Goal: Task Accomplishment & Management: Complete application form

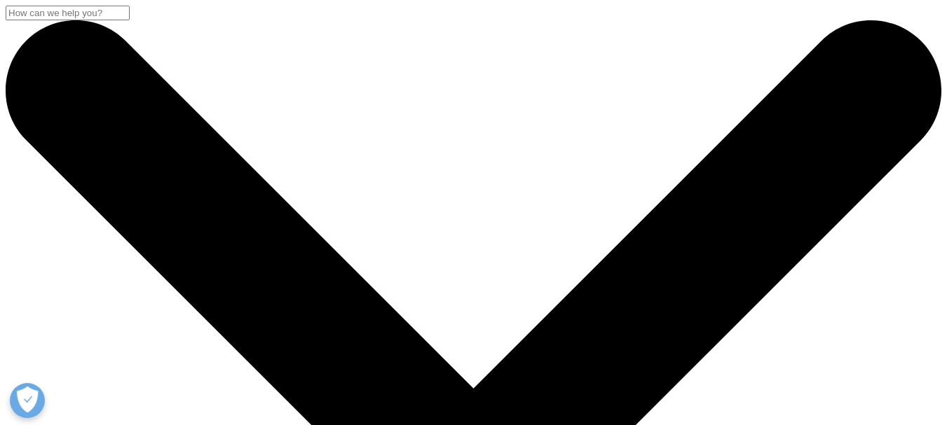
type input "[PERSON_NAME][EMAIL_ADDRESS][DOMAIN_NAME]"
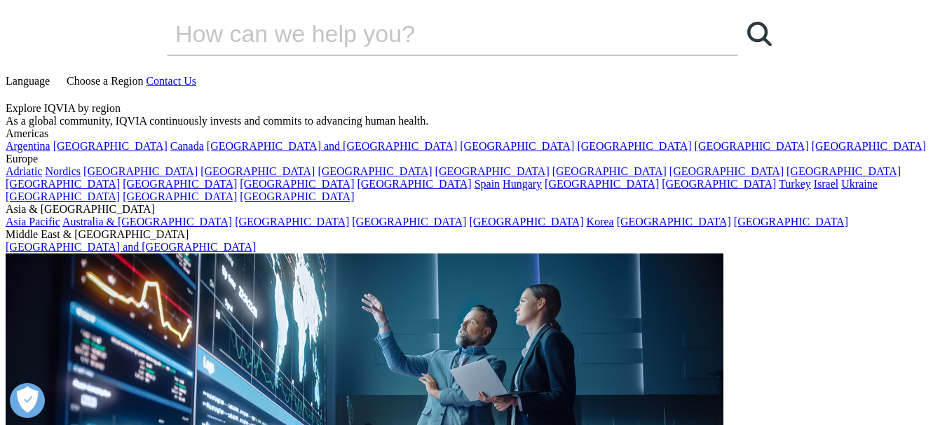
type input "[PERSON_NAME]"
type input "Grandeur Green Crew"
type input "7048101127"
select select "[GEOGRAPHIC_DATA]"
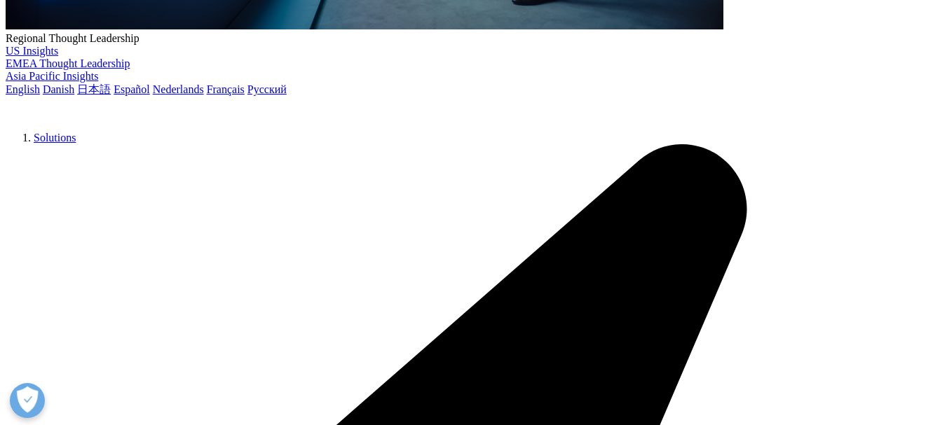
scroll to position [701, 0]
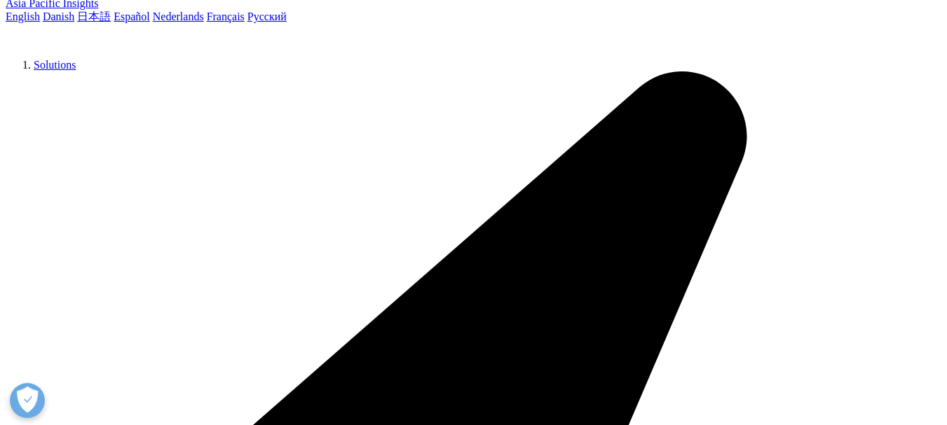
paste textarea "I am with a local, family-owned janitorial company and would love to give you a…"
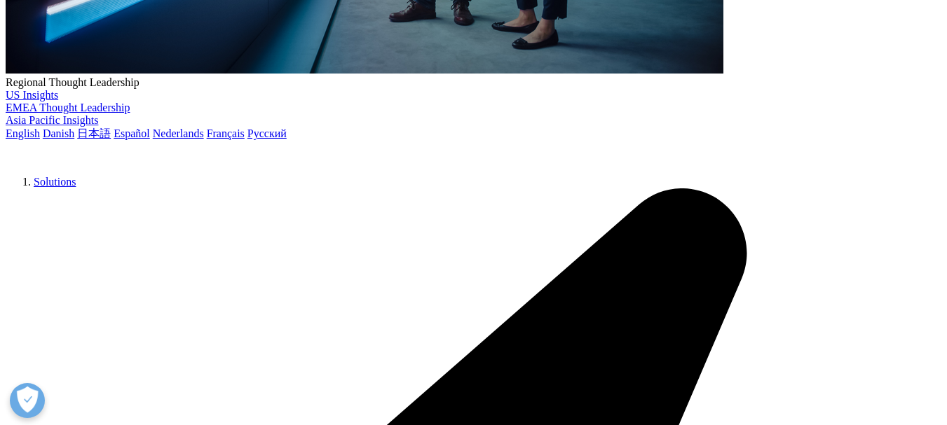
type textarea "I am with a local, family-owned janitorial company and would love to give you a…"
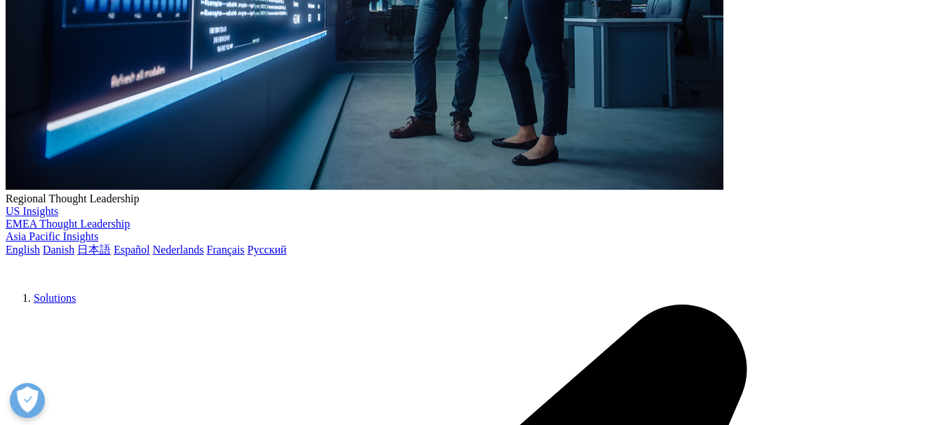
paste input "Sales Representative"
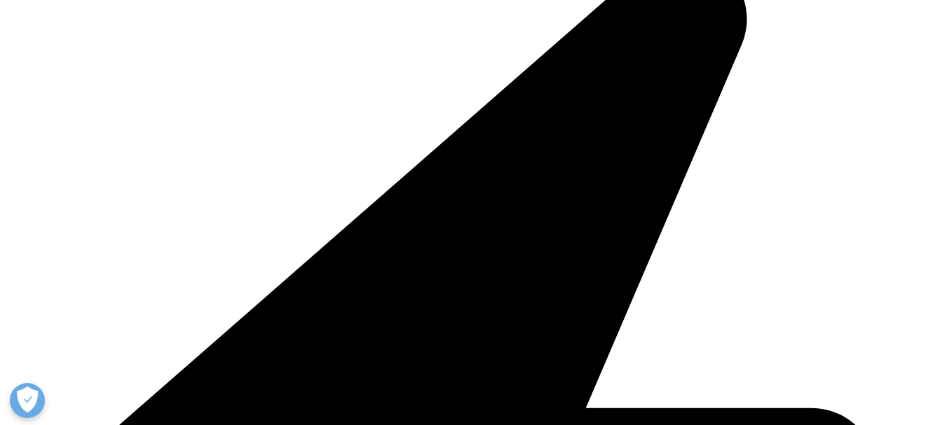
type input "Sales Representative"
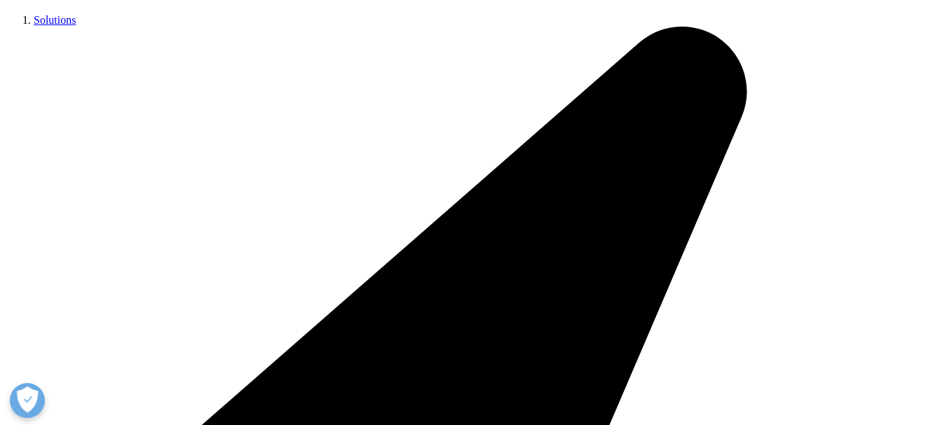
scroll to position [701, 0]
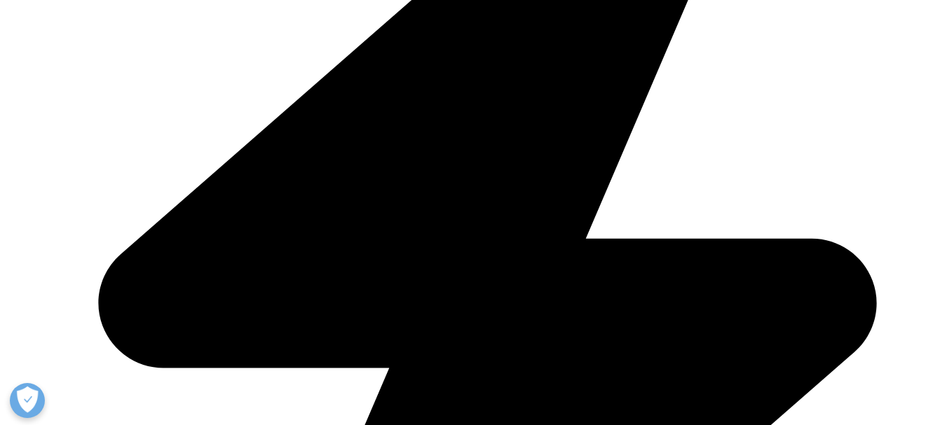
scroll to position [934, 0]
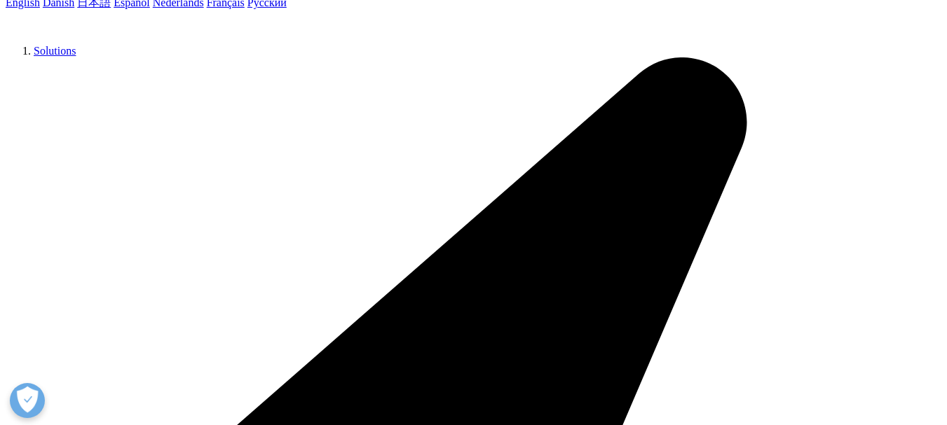
scroll to position [711, 0]
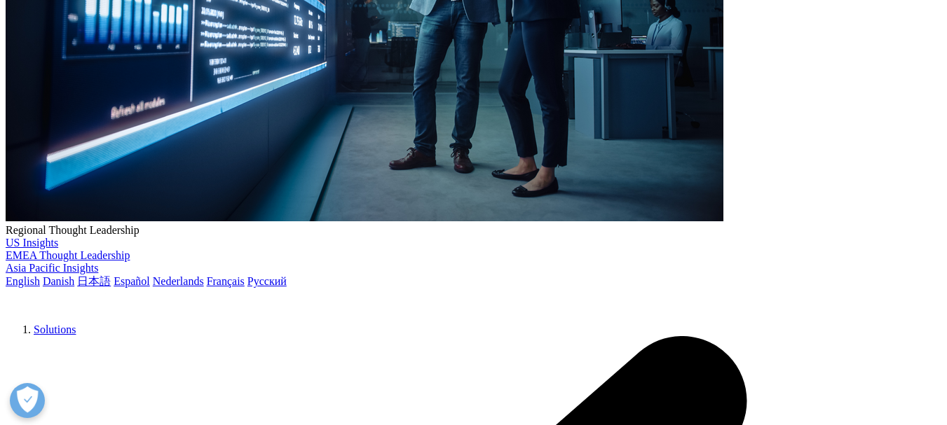
scroll to position [391, 0]
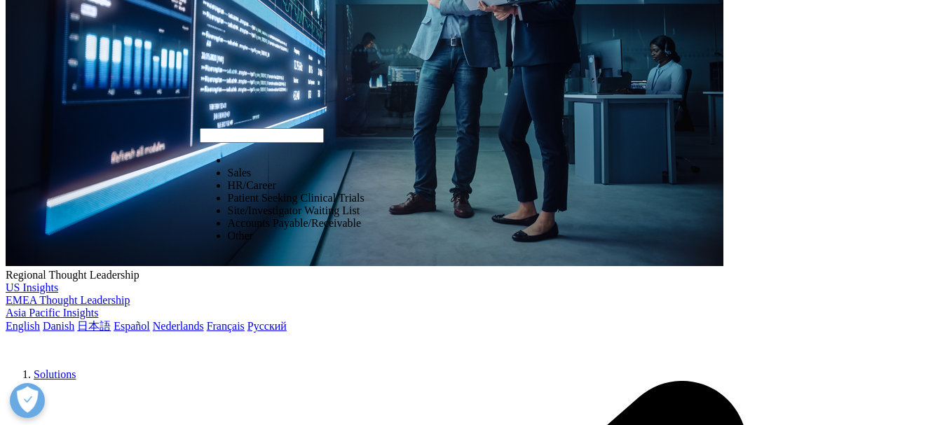
select select "Sales"
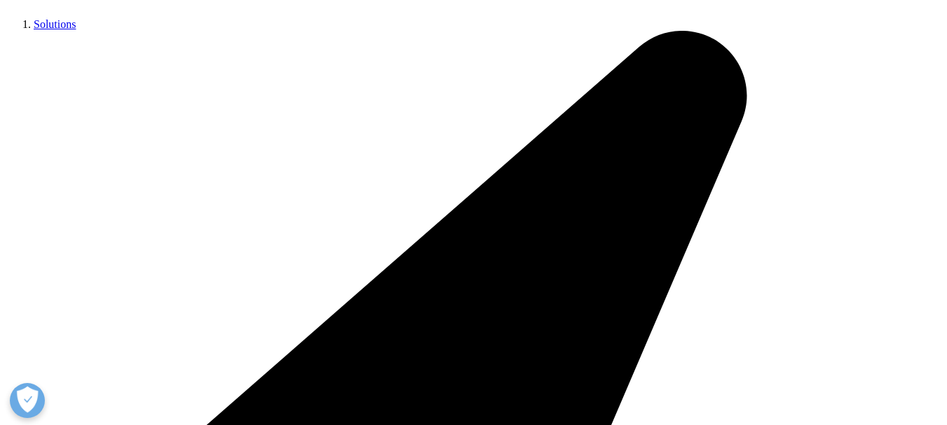
scroll to position [508, 0]
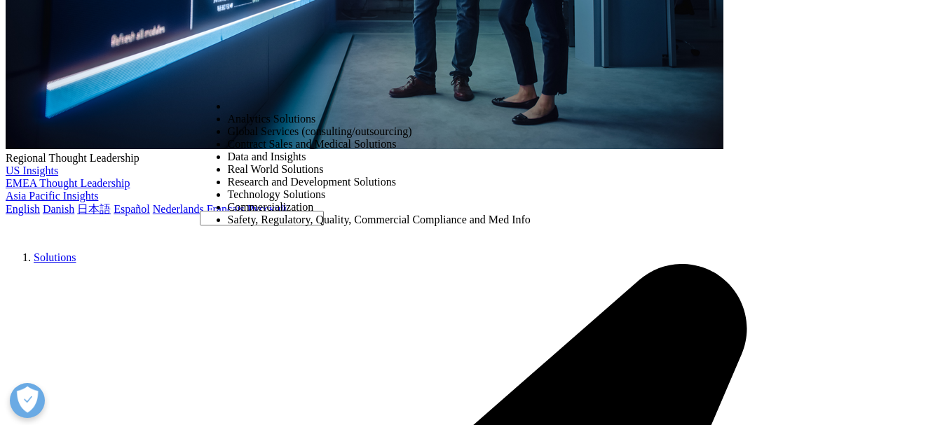
select select "Commercialization"
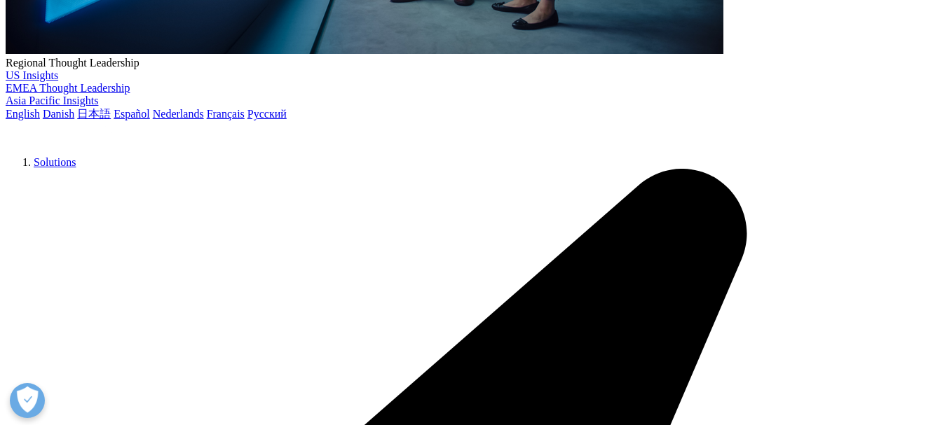
scroll to position [742, 0]
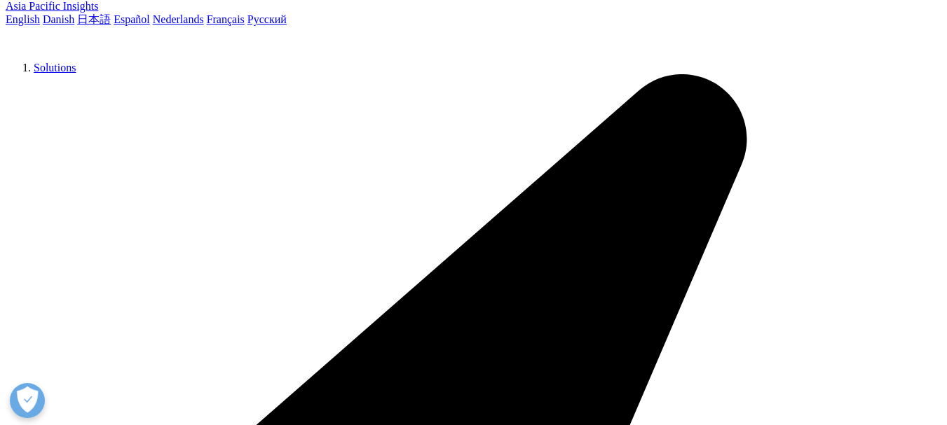
scroll to position [847, 0]
